Goal: Task Accomplishment & Management: Complete application form

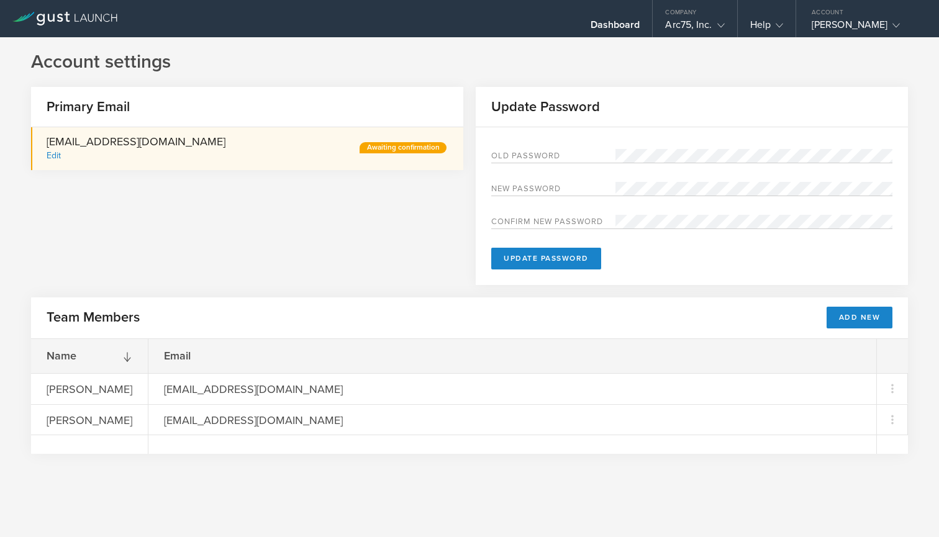
click at [68, 21] on icon at bounding box center [68, 17] width 6 height 10
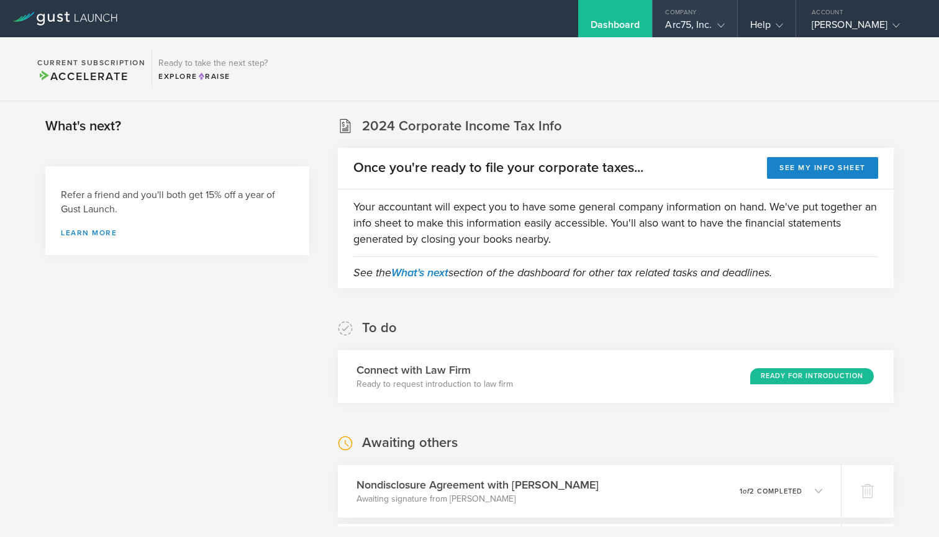
click at [691, 24] on div "Arc75, Inc." at bounding box center [694, 28] width 59 height 19
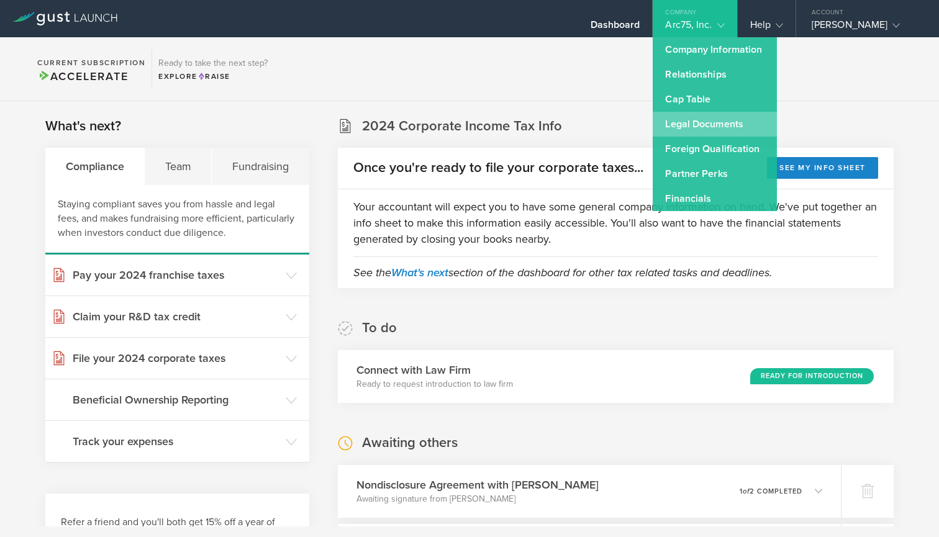
click at [707, 125] on link "Legal Documents" at bounding box center [715, 124] width 124 height 25
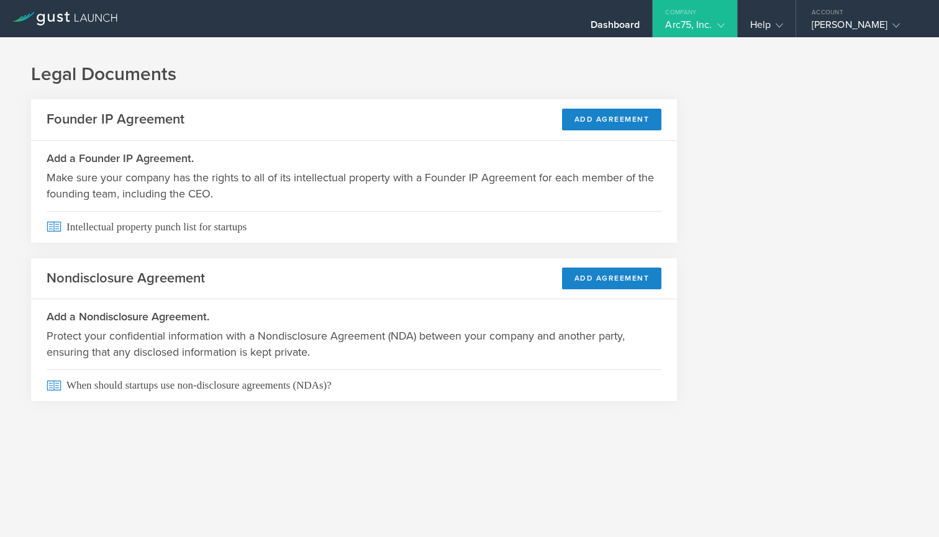
click at [88, 17] on icon at bounding box center [64, 19] width 105 height 14
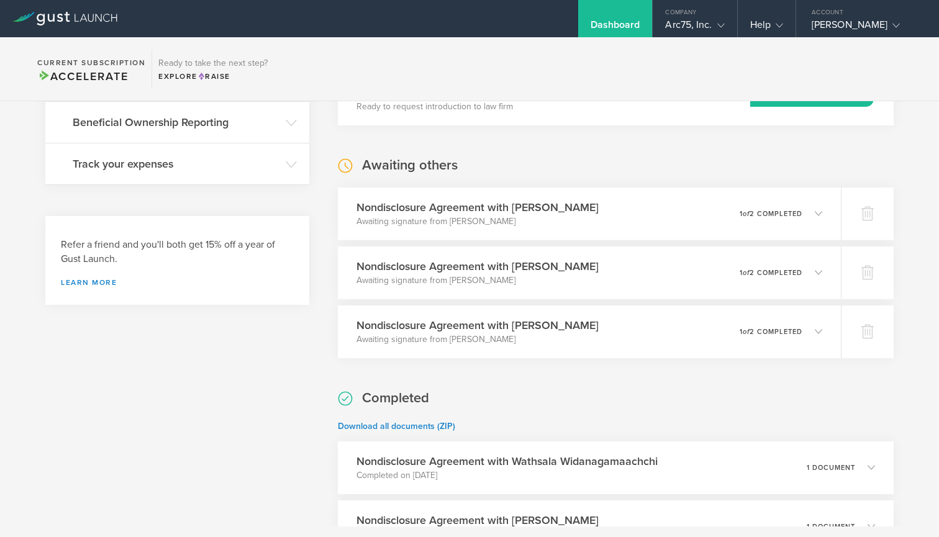
scroll to position [279, 0]
click at [820, 211] on polyline at bounding box center [822, 213] width 7 height 4
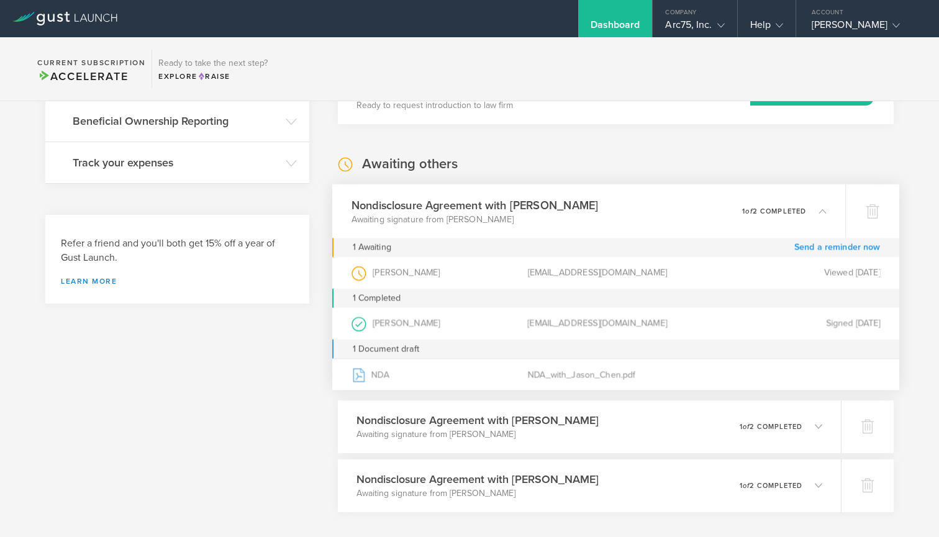
click at [833, 247] on link "Send a reminder now" at bounding box center [838, 247] width 86 height 19
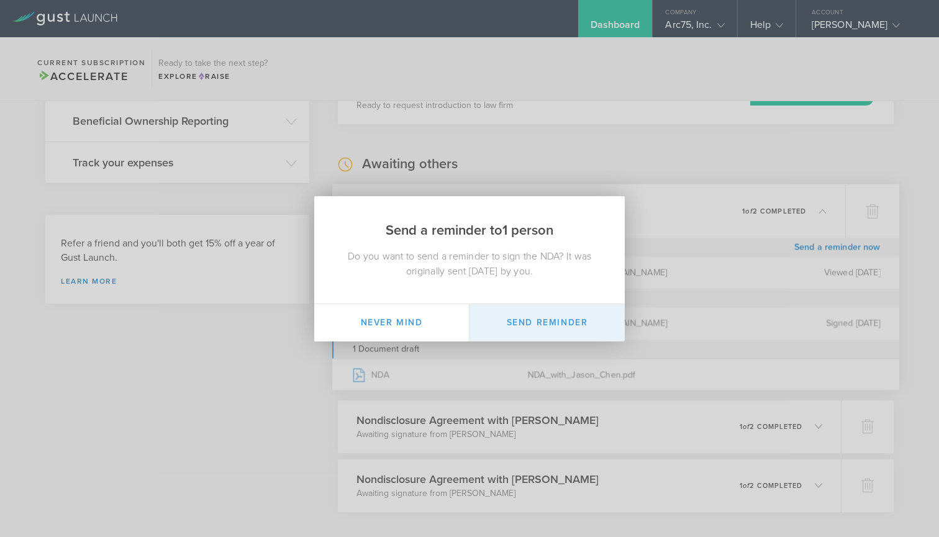
click at [529, 331] on button "Send Reminder" at bounding box center [547, 322] width 155 height 37
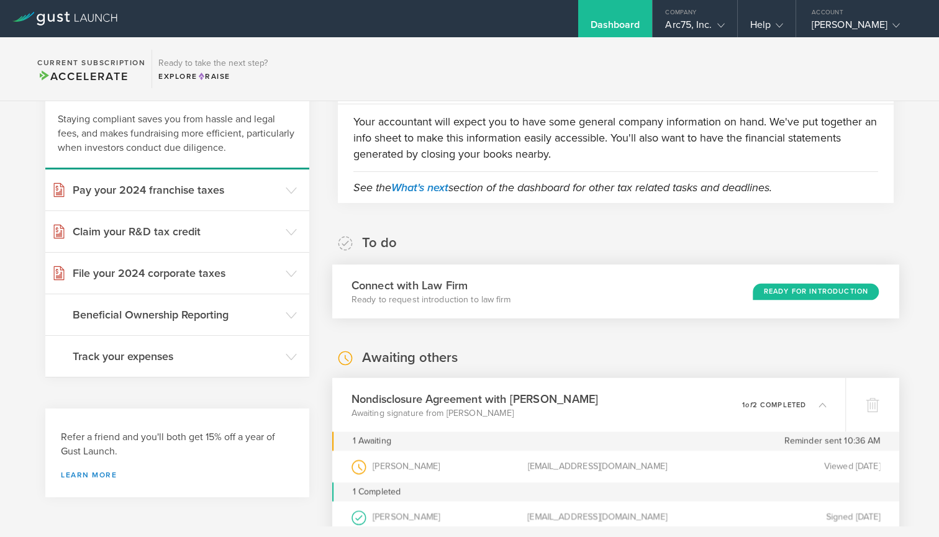
scroll to position [86, 0]
click at [827, 293] on div "Ready for Introduction" at bounding box center [816, 291] width 126 height 17
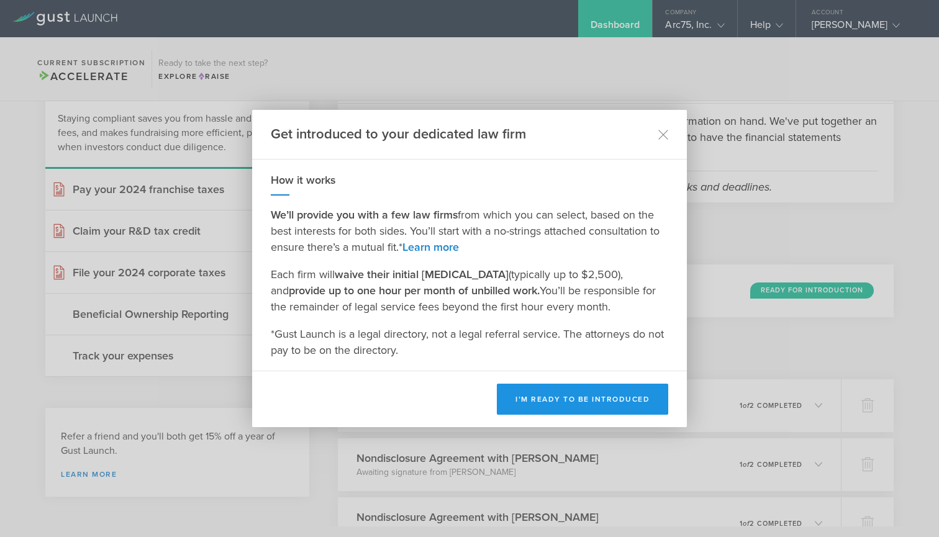
click at [621, 395] on button "I’m ready to be introduced" at bounding box center [582, 399] width 171 height 31
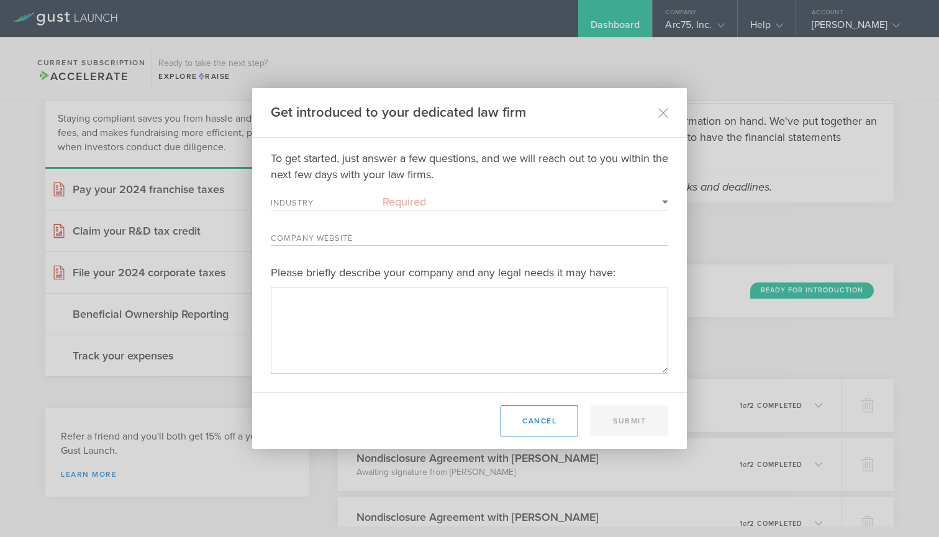
select select "consulting"
click at [429, 239] on input "Company Website" at bounding box center [526, 237] width 286 height 16
type input "[DOMAIN_NAME]"
click at [439, 317] on textarea "Please briefly describe your company and any legal needs it may have:" at bounding box center [470, 330] width 398 height 86
paste textarea "Arc75 – AI Architecture & Agentic Systems Lab for Travel & Hospitality Arc75 po…"
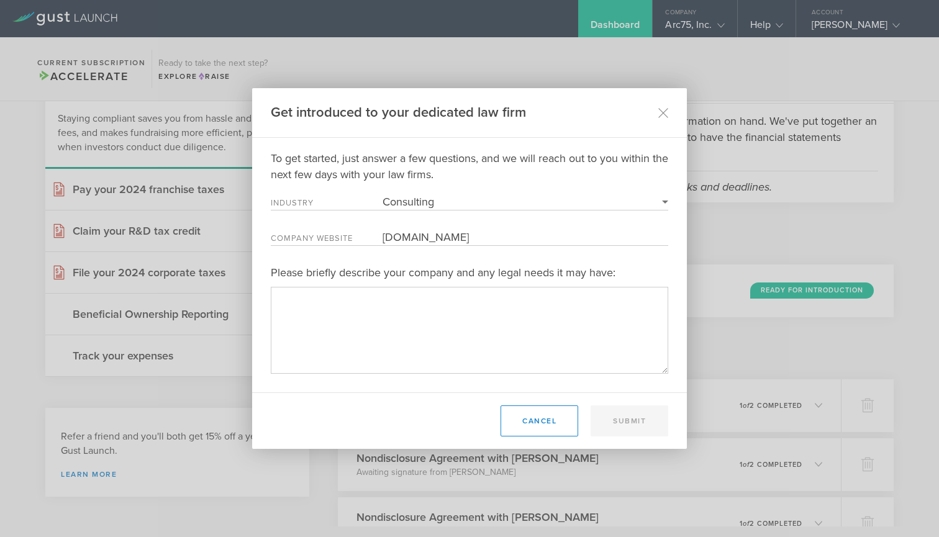
type textarea "Arc75 – AI Architecture & Agentic Systems Lab for Travel & Hospitality Arc75 po…"
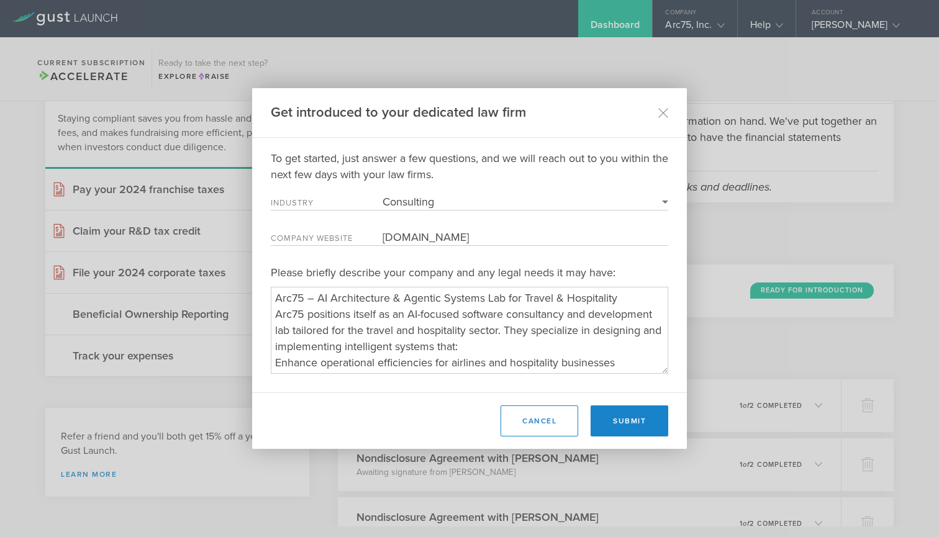
scroll to position [0, 0]
click at [517, 355] on textarea "Please briefly describe your company and any legal needs it may have:" at bounding box center [470, 330] width 398 height 86
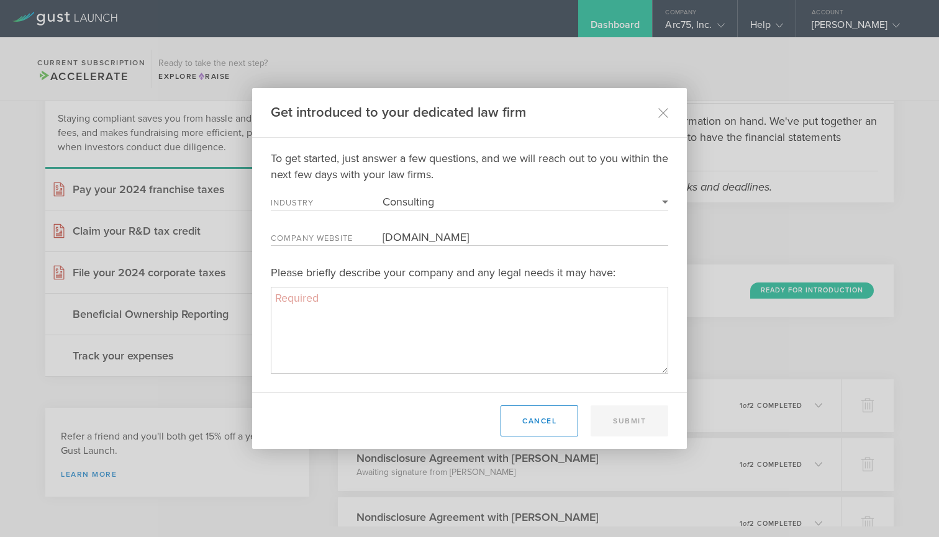
paste textarea "Arc75 is a [GEOGRAPHIC_DATA]–based AI consultancy and development lab specializ…"
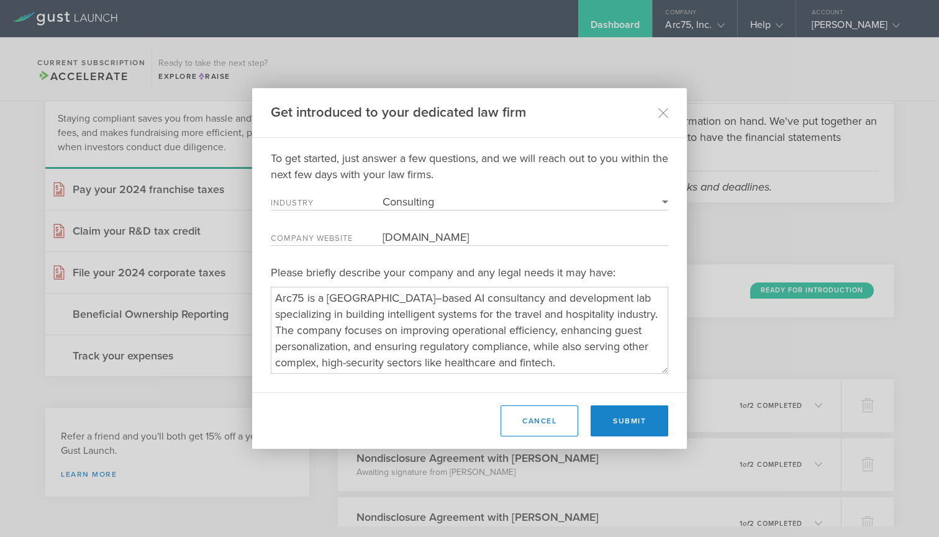
drag, startPoint x: 415, startPoint y: 301, endPoint x: 326, endPoint y: 301, distance: 88.8
click at [326, 301] on textarea "Please briefly describe your company and any legal needs it may have:" at bounding box center [470, 330] width 398 height 86
click at [491, 369] on textarea "Please briefly describe your company and any legal needs it may have:" at bounding box center [470, 330] width 398 height 86
type textarea "Arc75 is a AI consultancy and development lab specializing in building intellig…"
click at [639, 434] on button "Submit" at bounding box center [630, 421] width 78 height 31
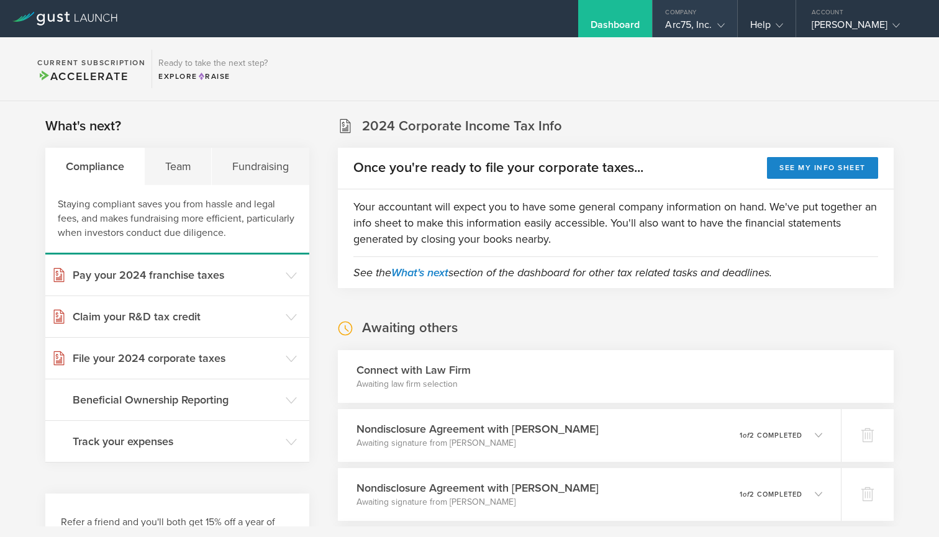
click at [723, 24] on icon at bounding box center [721, 25] width 7 height 7
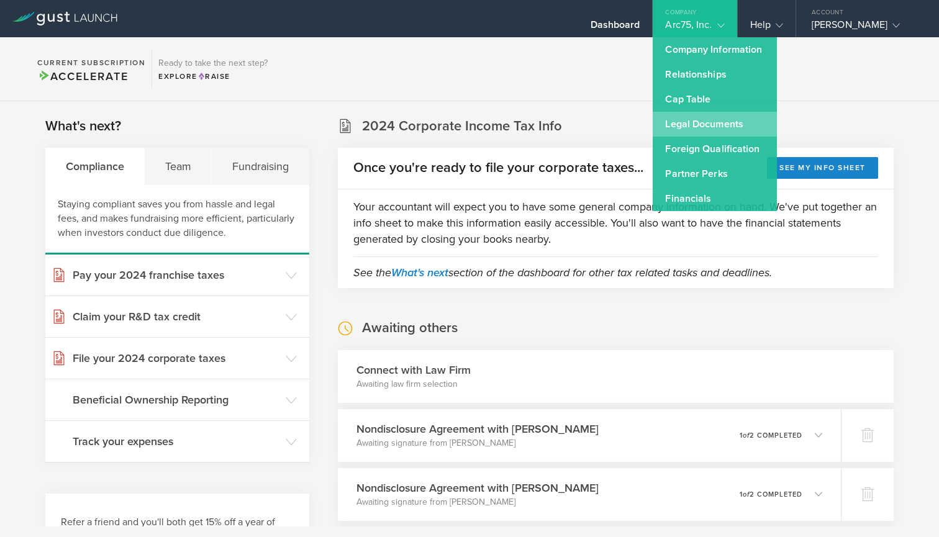
click at [721, 121] on link "Legal Documents" at bounding box center [715, 124] width 124 height 25
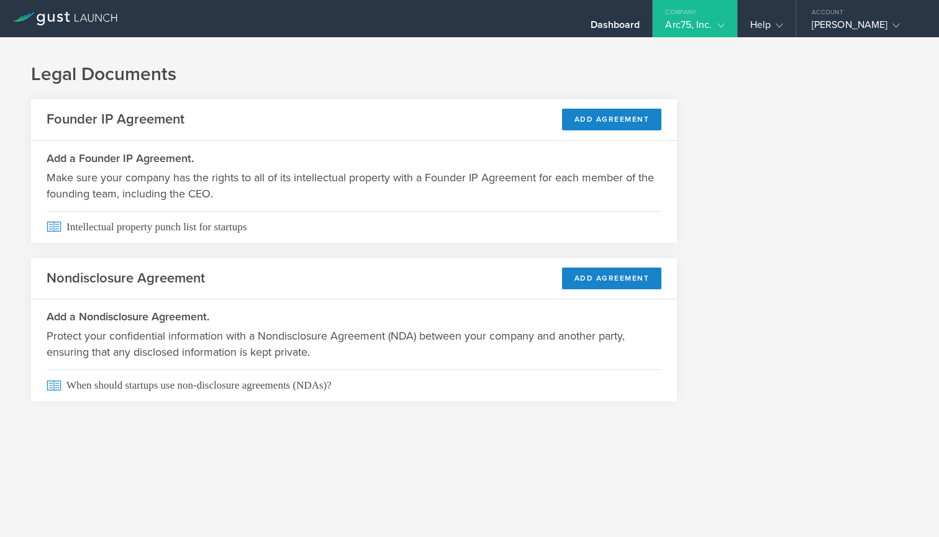
click at [721, 25] on icon at bounding box center [721, 25] width 7 height 7
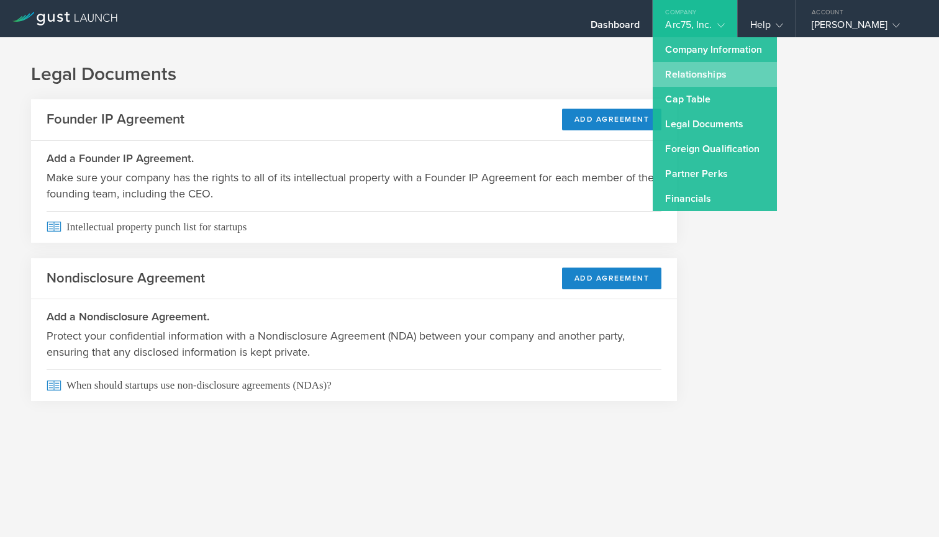
click at [718, 75] on link "Relationships" at bounding box center [715, 74] width 124 height 25
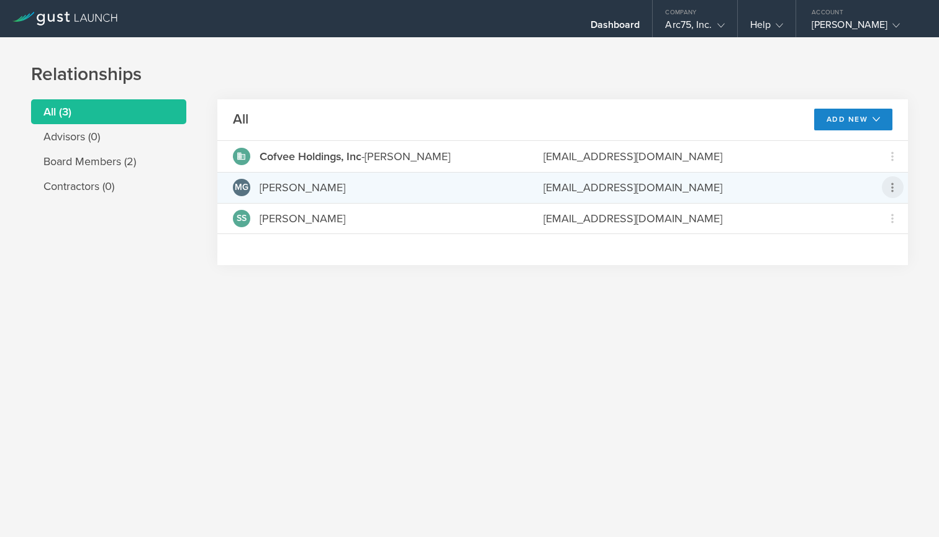
click at [892, 185] on icon at bounding box center [892, 187] width 15 height 15
click at [802, 339] on md-backdrop at bounding box center [469, 268] width 939 height 537
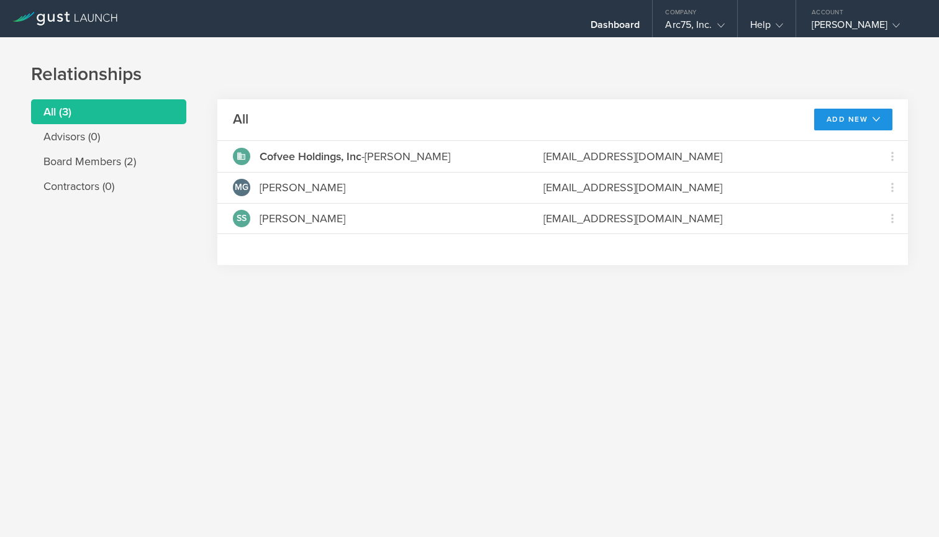
click at [847, 121] on button "Add New" at bounding box center [853, 120] width 79 height 22
click at [856, 174] on li "Add contractor" at bounding box center [848, 172] width 80 height 24
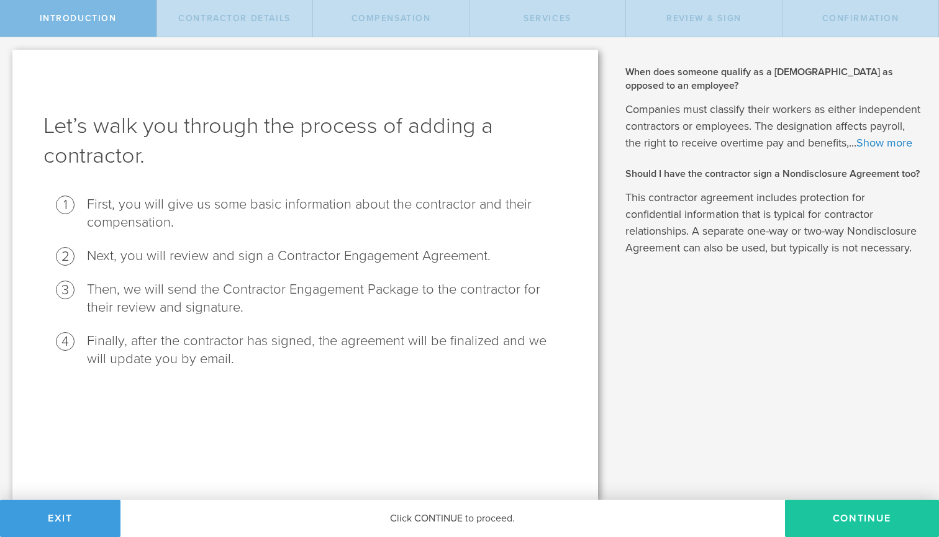
click at [837, 528] on button "Continue" at bounding box center [862, 518] width 154 height 37
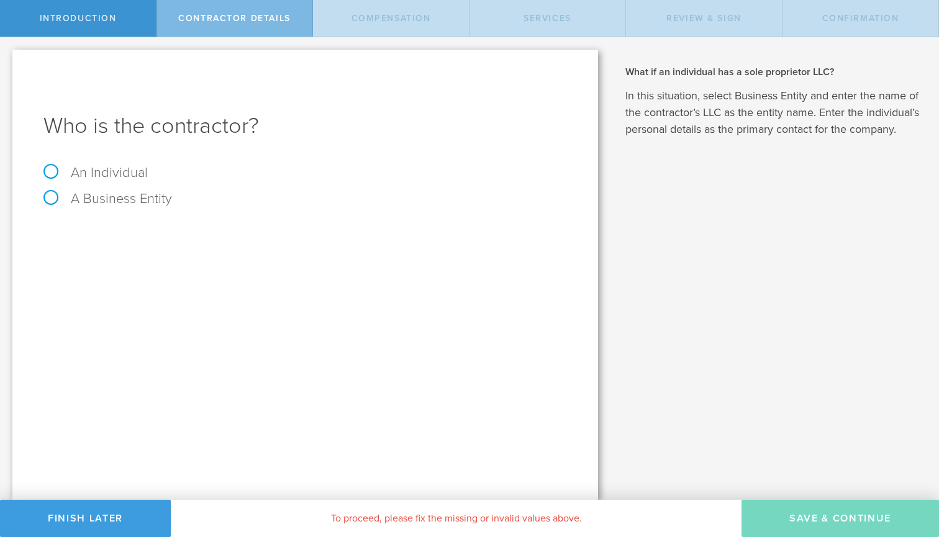
click at [115, 171] on label "An Individual" at bounding box center [95, 173] width 104 height 16
click at [8, 57] on input "An Individual" at bounding box center [4, 47] width 8 height 20
radio input "true"
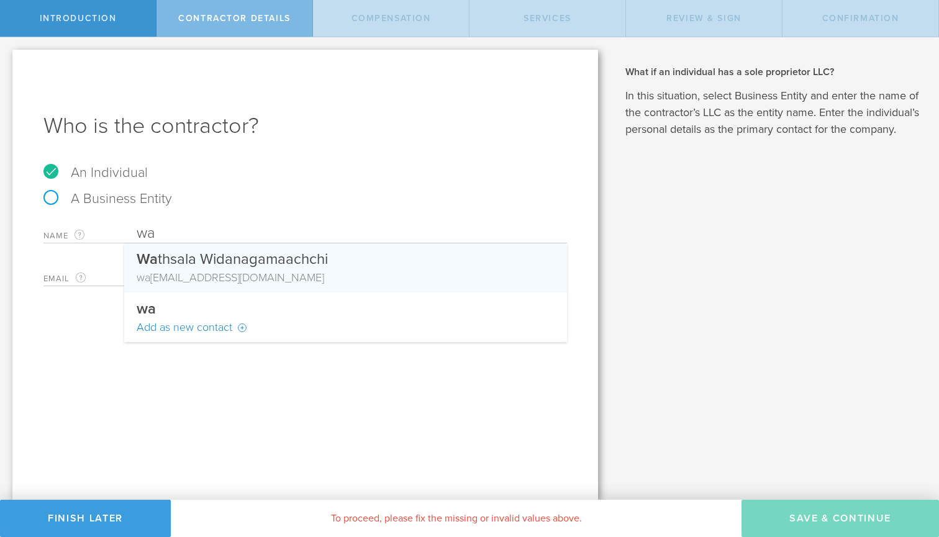
click at [197, 271] on div "wa thsy31@gmail.com" at bounding box center [346, 278] width 418 height 16
type input "Wathsala Widanagamaachchi"
type input "wathsy31@gmail.com"
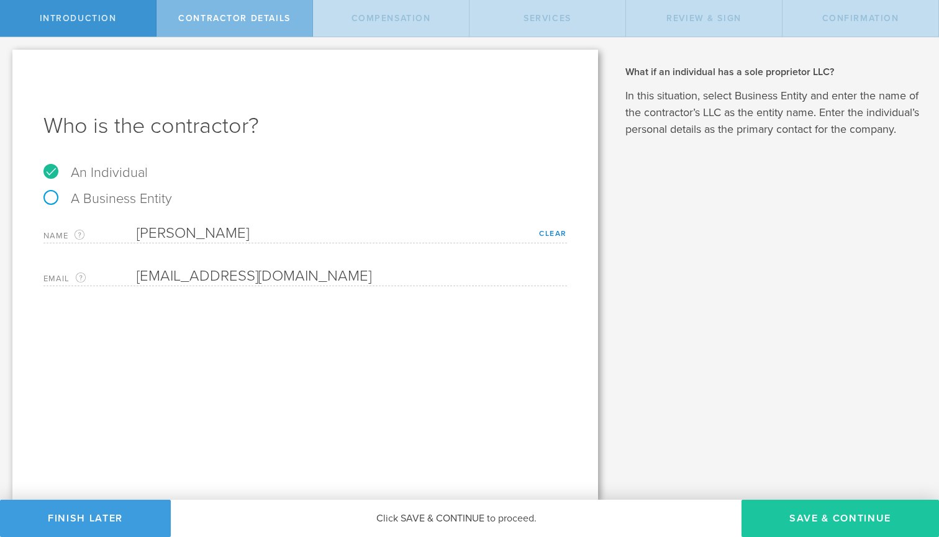
click at [794, 509] on button "Save & Continue" at bounding box center [841, 518] width 198 height 37
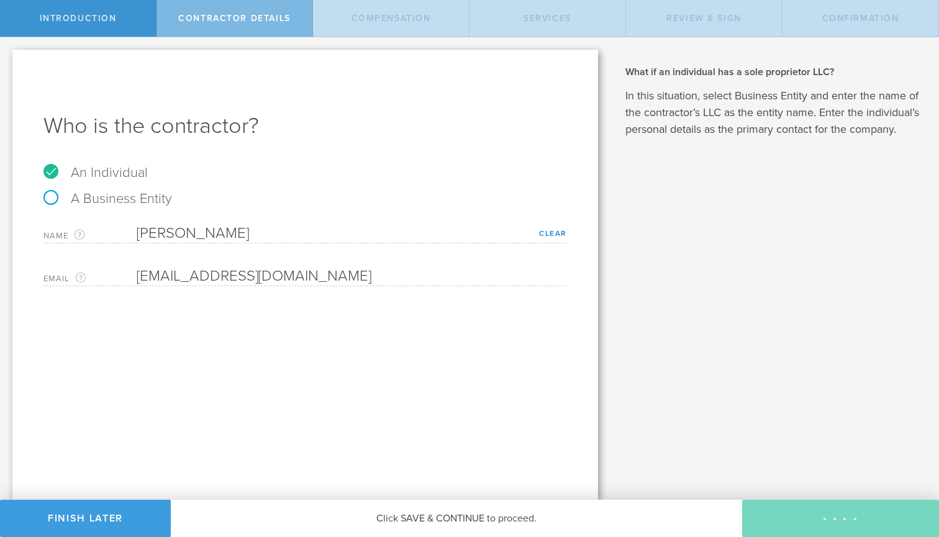
select select "none"
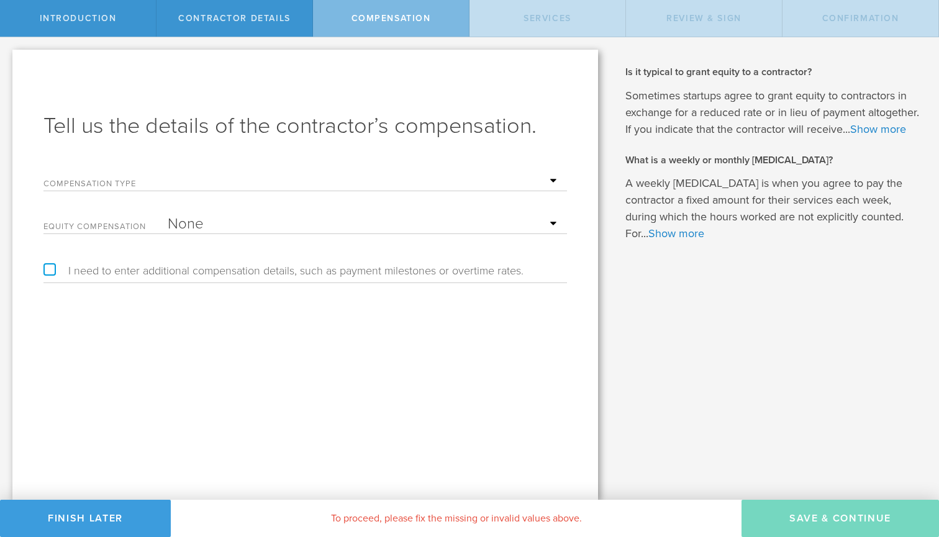
select select "monthlyRetainer"
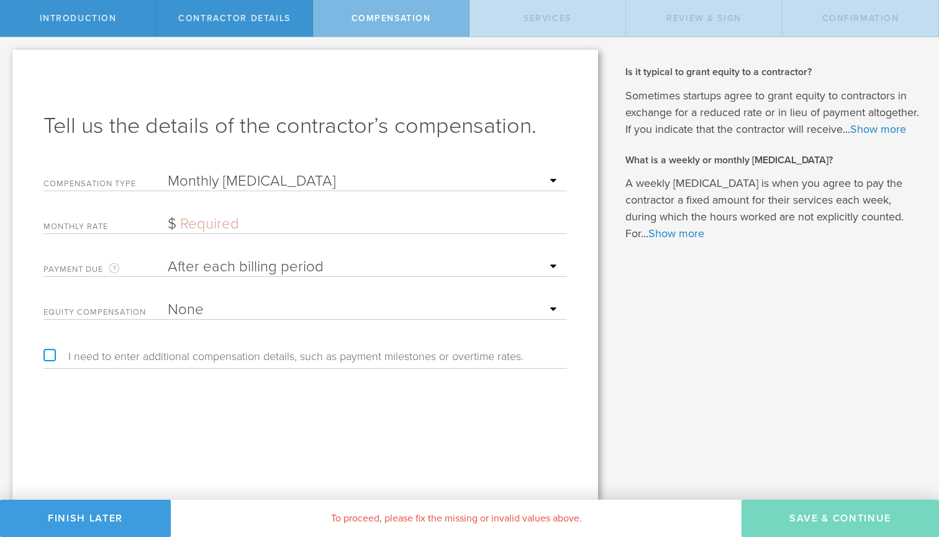
click at [204, 226] on input "text" at bounding box center [364, 224] width 393 height 19
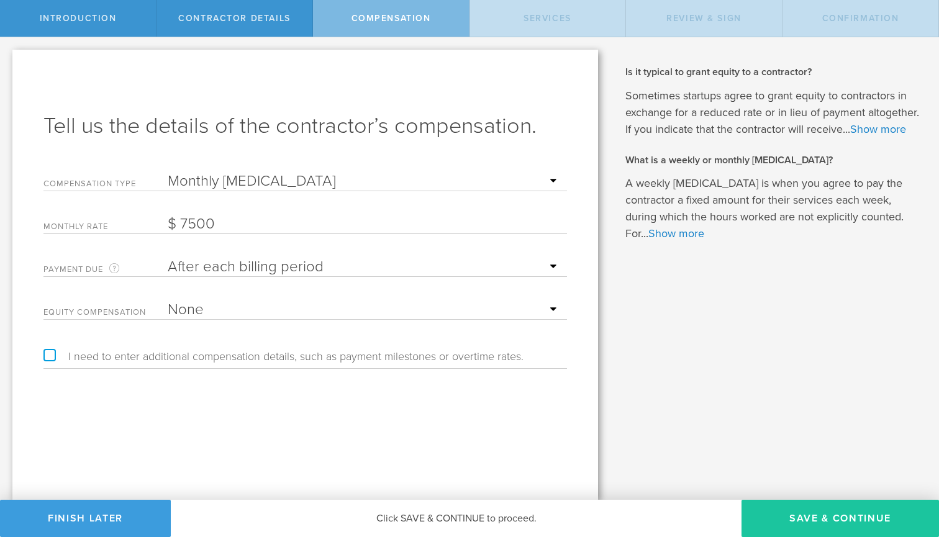
type input "7,500"
click at [855, 513] on button "Save & Continue" at bounding box center [841, 518] width 198 height 37
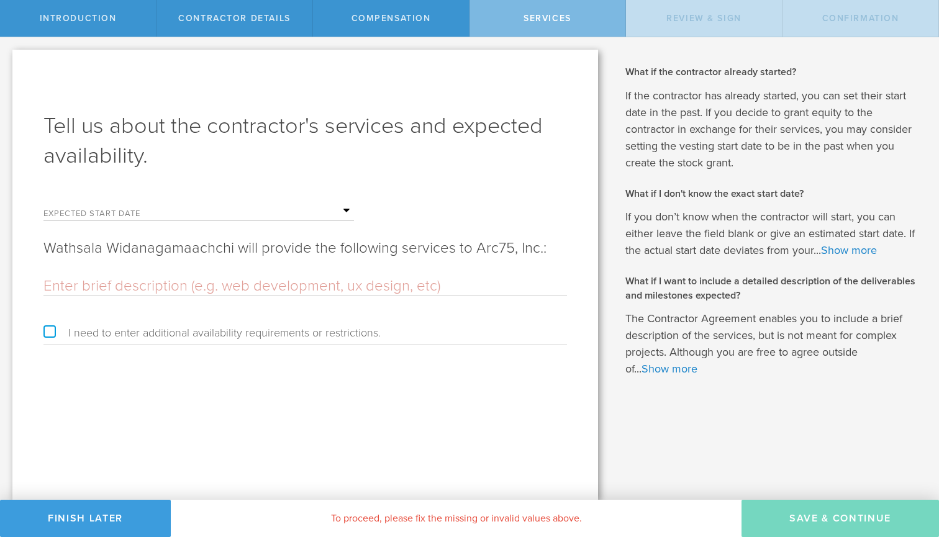
click at [249, 209] on input "text" at bounding box center [261, 211] width 186 height 19
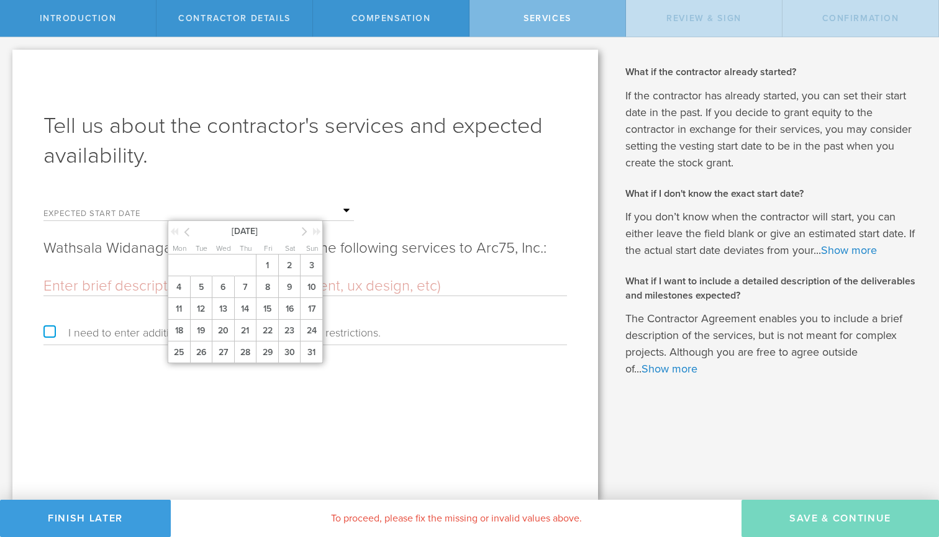
click at [183, 232] on div at bounding box center [181, 233] width 22 height 12
click at [187, 232] on icon at bounding box center [187, 232] width 6 height 16
click at [205, 272] on span "1" at bounding box center [201, 266] width 22 height 22
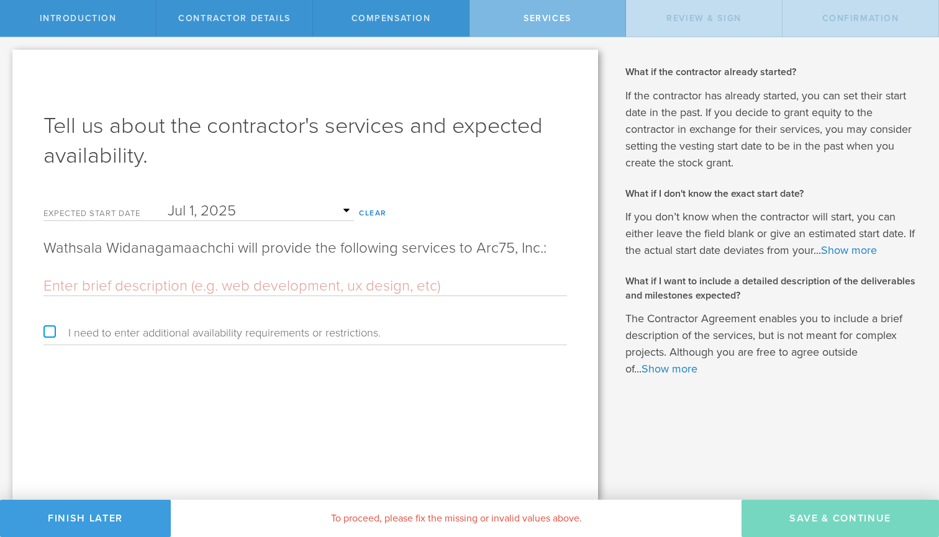
click at [253, 286] on input "text" at bounding box center [305, 286] width 524 height 19
type input "A"
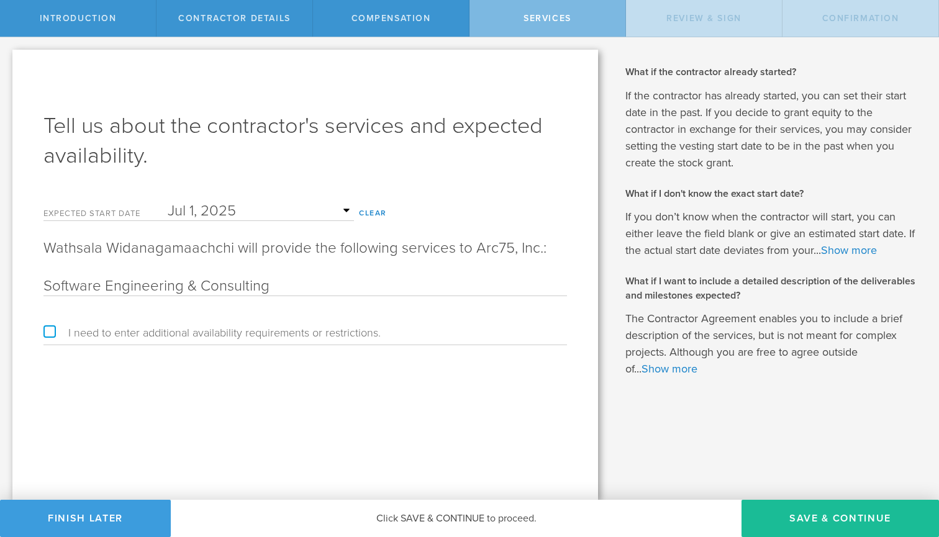
type input "Software Engineering & Consulting"
click at [459, 426] on div "Tell us about the contractor's services and expected availability. Expected sta…" at bounding box center [305, 275] width 586 height 450
click at [883, 519] on button "Save & Continue" at bounding box center [841, 518] width 198 height 37
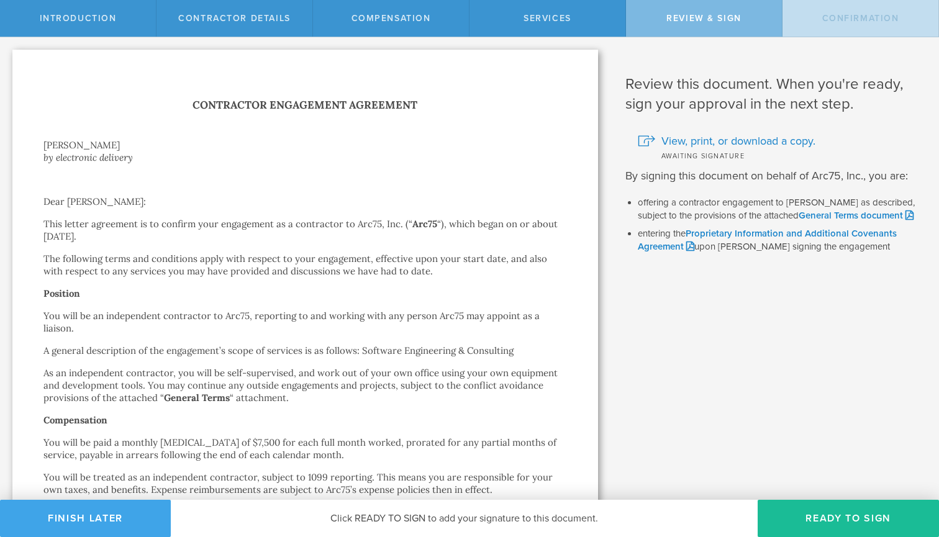
click at [102, 504] on button "Finish Later" at bounding box center [85, 518] width 171 height 37
click at [102, 521] on button "Finish Later" at bounding box center [85, 518] width 171 height 37
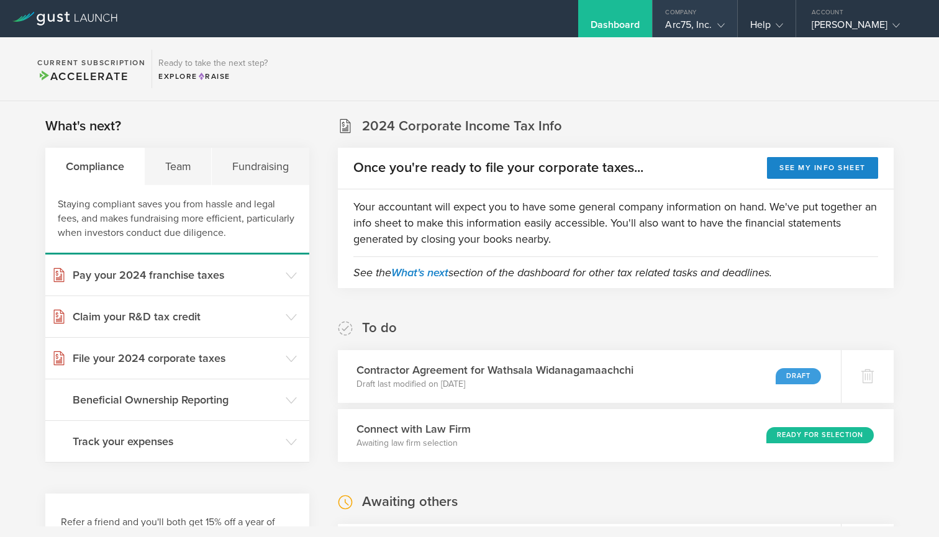
click at [720, 15] on div "Company" at bounding box center [695, 9] width 84 height 19
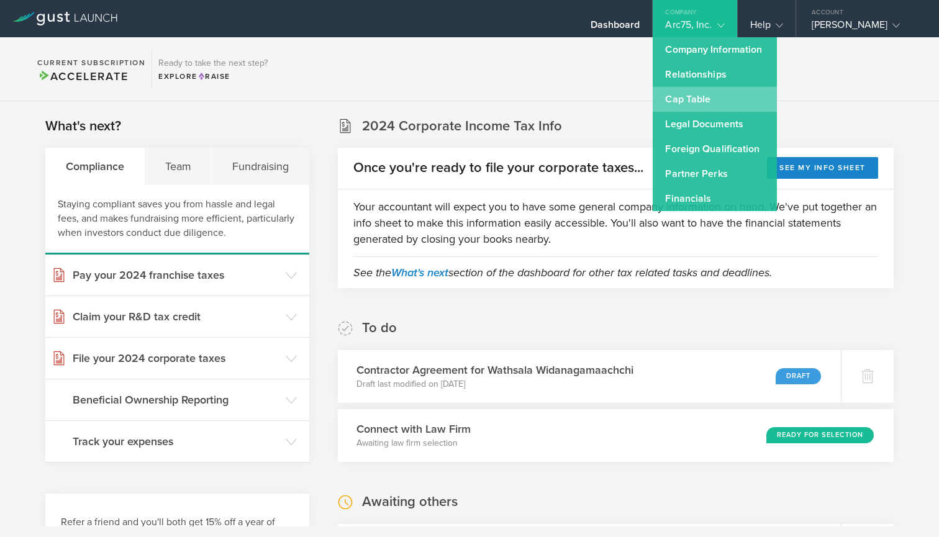
click at [711, 96] on link "Cap Table" at bounding box center [715, 99] width 124 height 25
